Goal: Information Seeking & Learning: Learn about a topic

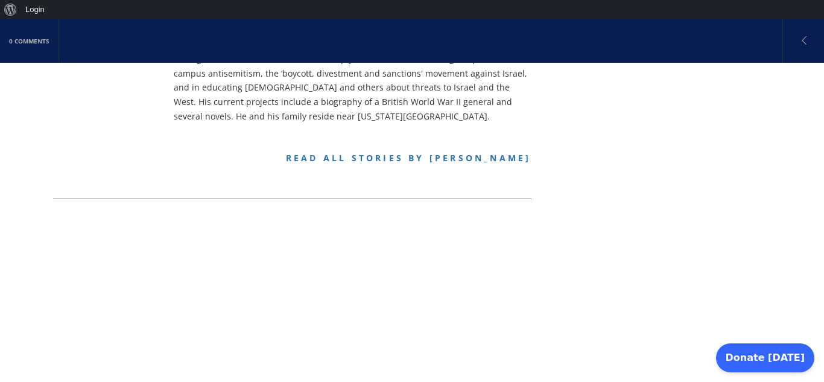
scroll to position [751, 0]
click at [408, 151] on link "Read all stories by [PERSON_NAME]" at bounding box center [408, 156] width 245 height 11
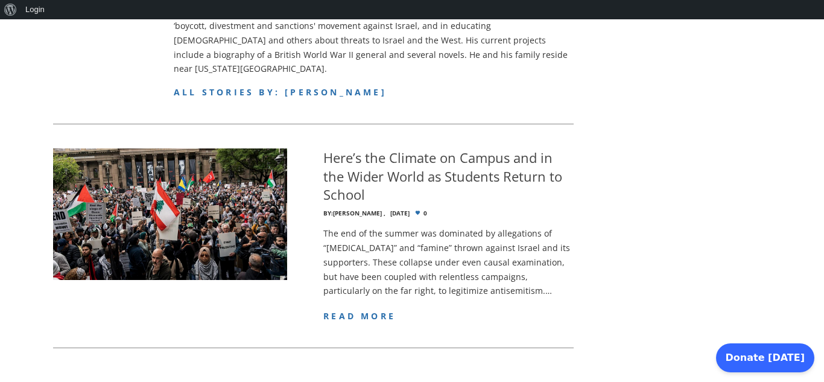
scroll to position [564, 0]
click at [342, 309] on span "read more" at bounding box center [359, 314] width 72 height 11
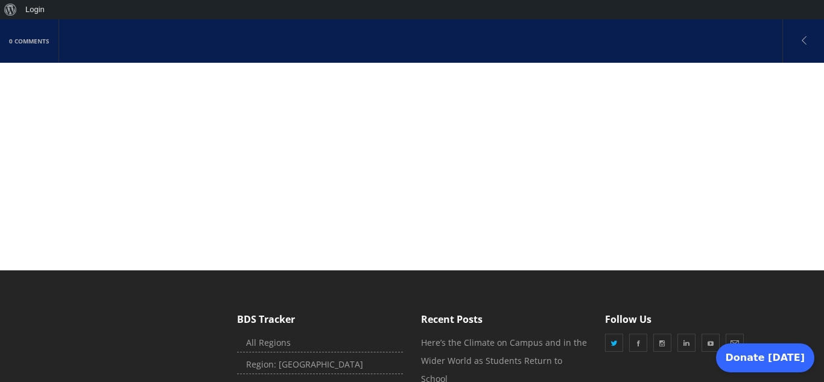
scroll to position [1008, 0]
